Goal: Task Accomplishment & Management: Manage account settings

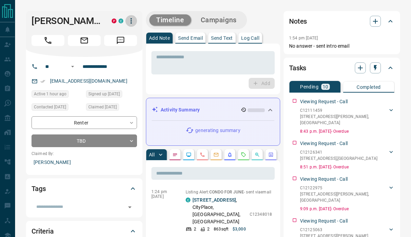
click at [130, 19] on icon "button" at bounding box center [131, 21] width 8 height 8
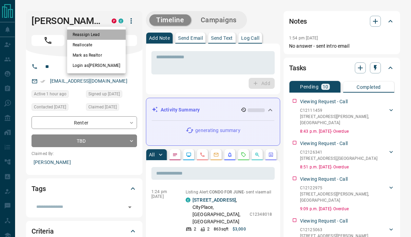
click at [100, 31] on li "Reassign Lead" at bounding box center [96, 34] width 59 height 10
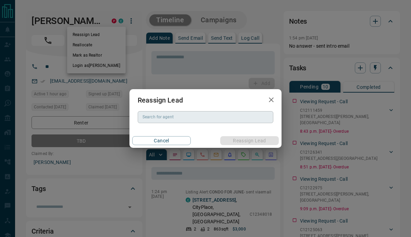
drag, startPoint x: 157, startPoint y: 109, endPoint x: 157, endPoint y: 116, distance: 7.2
click at [157, 115] on div "Reassign Lead Search for agent Search for agent Cancel Reassign Lead" at bounding box center [206, 118] width 152 height 58
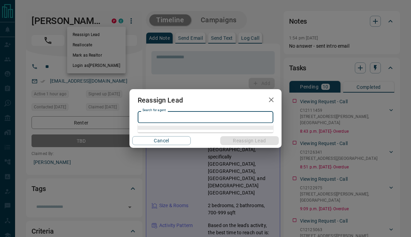
click at [156, 117] on input "Search for agent" at bounding box center [205, 117] width 131 height 8
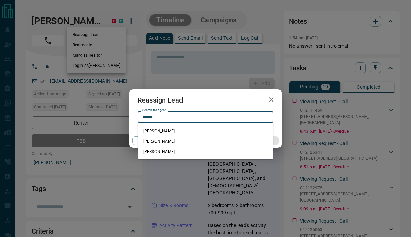
click at [158, 154] on li "[PERSON_NAME]" at bounding box center [206, 151] width 136 height 10
type input "**********"
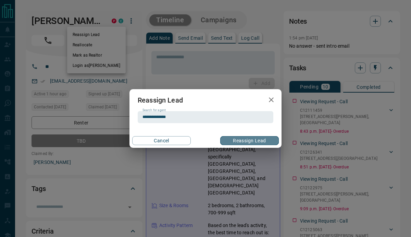
click at [235, 142] on button "Reassign Lead" at bounding box center [249, 140] width 59 height 9
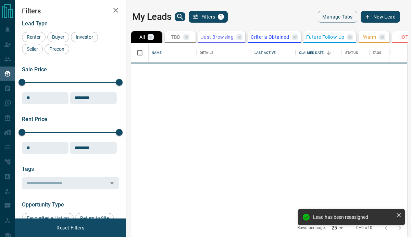
scroll to position [175, 276]
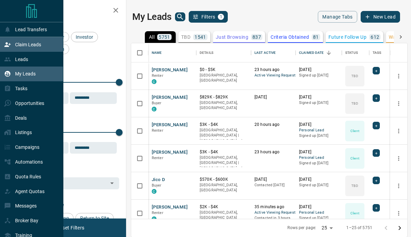
click at [11, 41] on div "Claim Leads" at bounding box center [22, 44] width 37 height 11
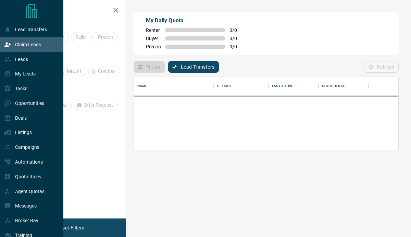
scroll to position [47, 265]
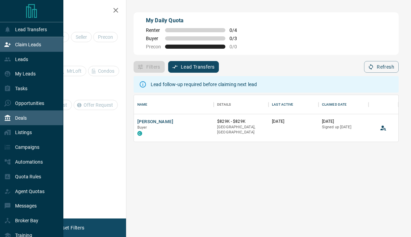
click at [20, 122] on div "Deals" at bounding box center [15, 117] width 23 height 11
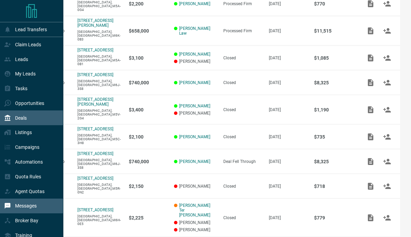
click at [22, 204] on div "Messages" at bounding box center [20, 205] width 33 height 11
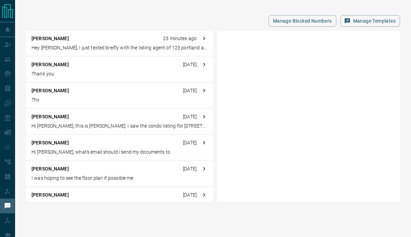
click at [120, 43] on div "[PERSON_NAME] 23 minutes ago Hey [PERSON_NAME], I just texted breifly with the …" at bounding box center [119, 43] width 187 height 25
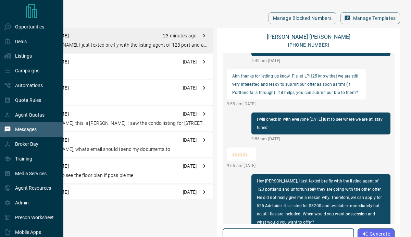
scroll to position [112, 0]
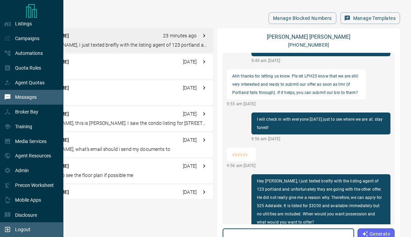
click at [13, 229] on div "Logout" at bounding box center [17, 229] width 26 height 11
